Goal: Book appointment/travel/reservation

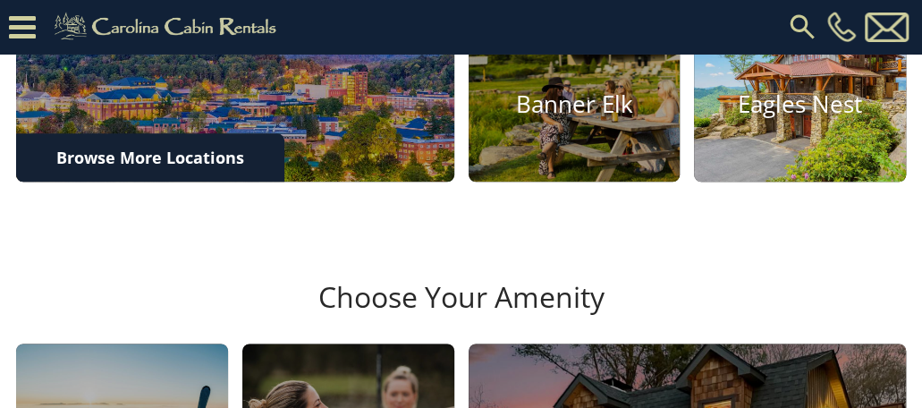
scroll to position [619, 0]
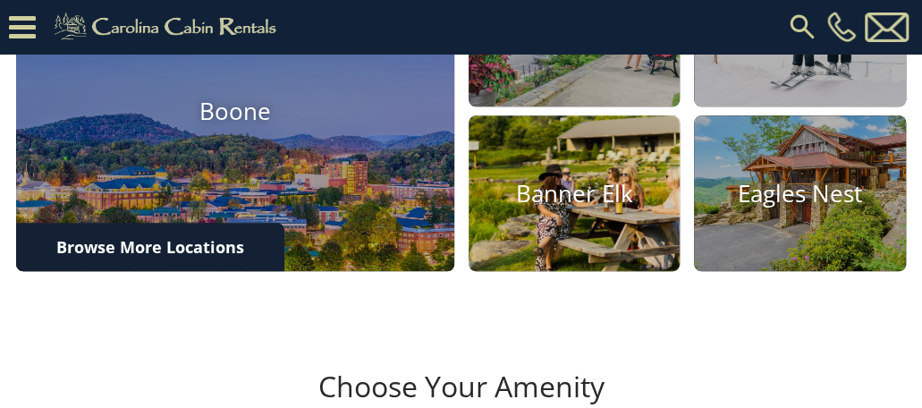
click at [587, 279] on img at bounding box center [574, 193] width 232 height 172
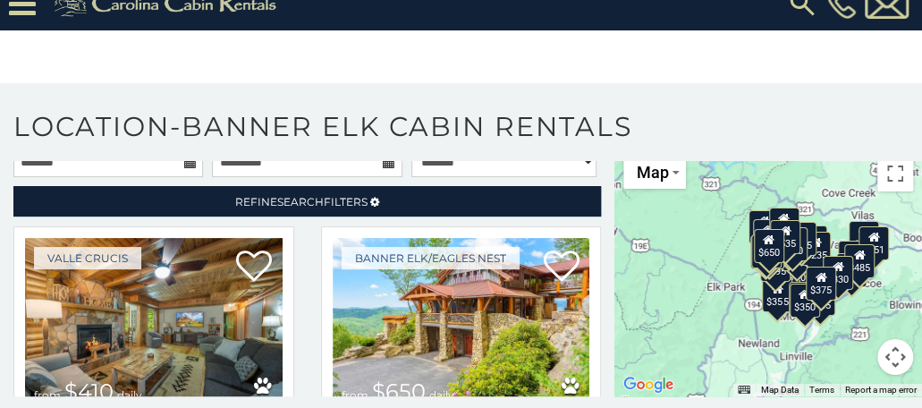
scroll to position [100, 0]
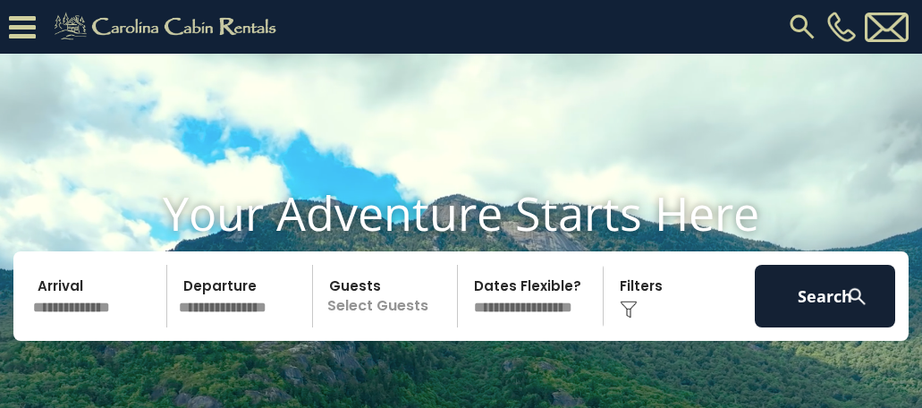
click at [851, 308] on button "Search" at bounding box center [825, 296] width 140 height 63
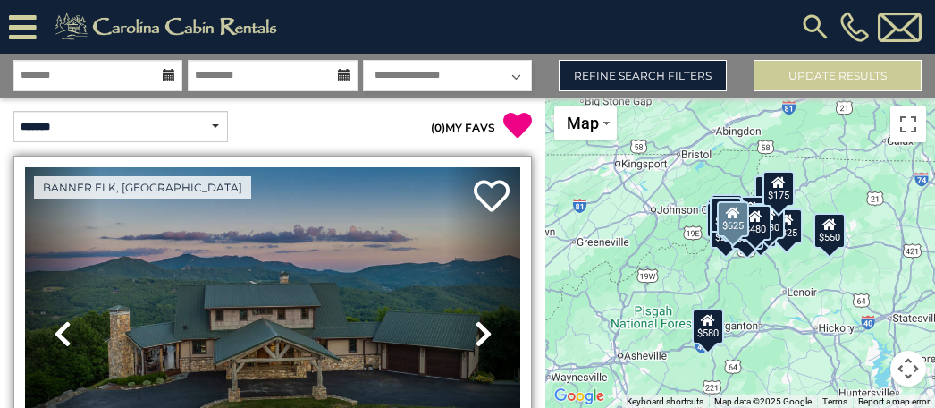
click at [475, 329] on icon at bounding box center [484, 333] width 18 height 29
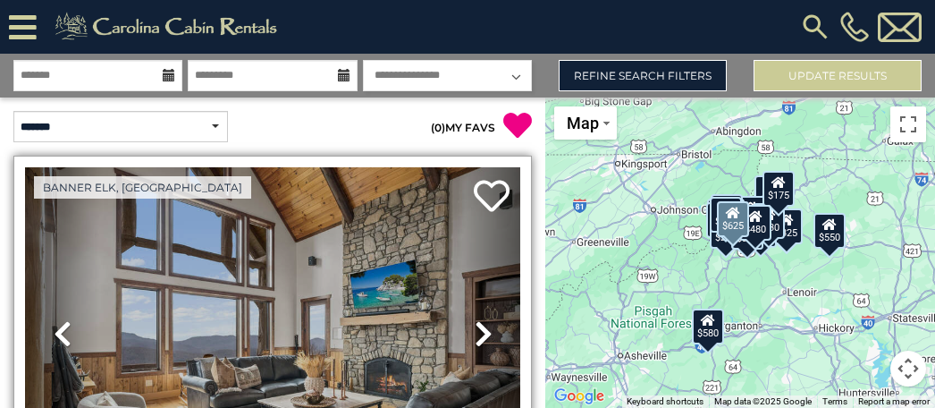
click at [475, 329] on icon at bounding box center [484, 333] width 18 height 29
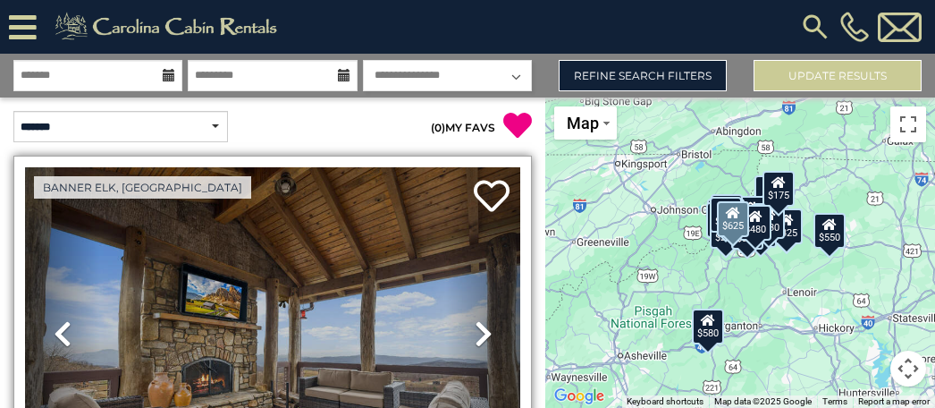
click at [475, 328] on icon at bounding box center [484, 333] width 18 height 29
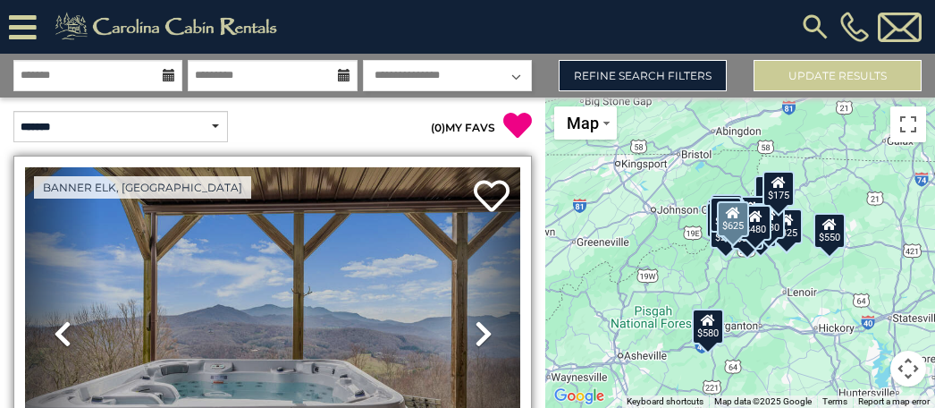
click at [475, 328] on icon at bounding box center [484, 333] width 18 height 29
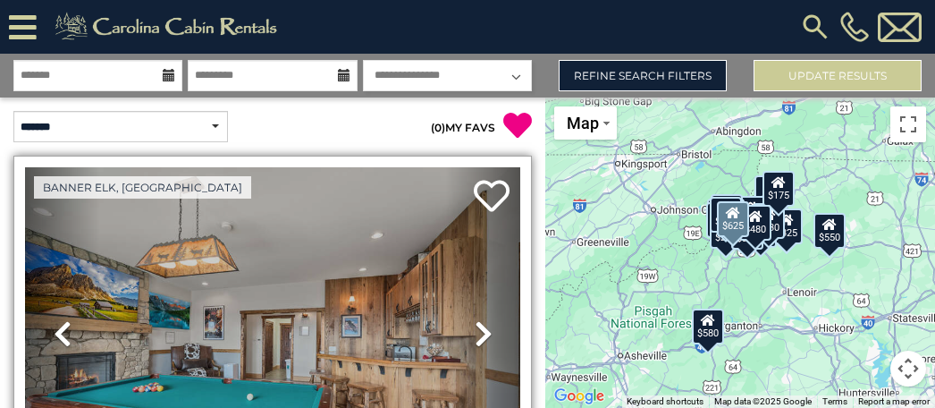
click at [475, 328] on icon at bounding box center [484, 333] width 18 height 29
